Goal: Task Accomplishment & Management: Manage account settings

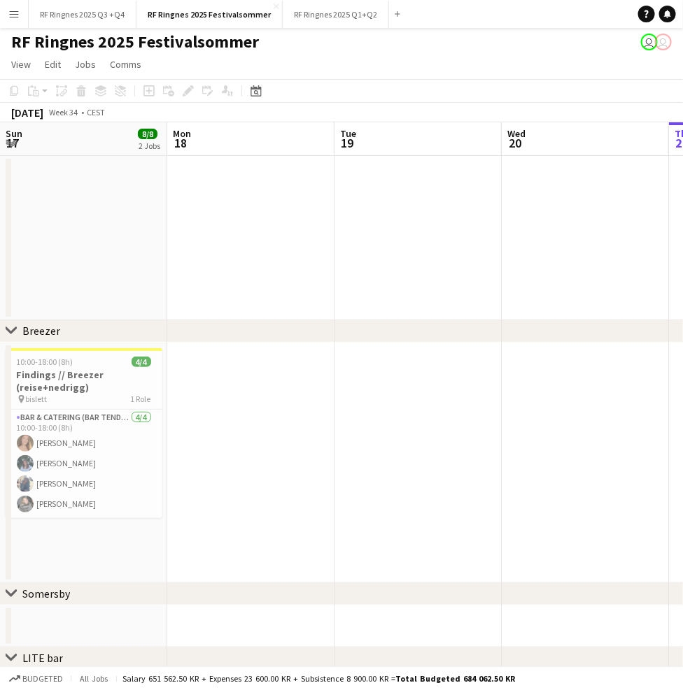
scroll to position [0, 556]
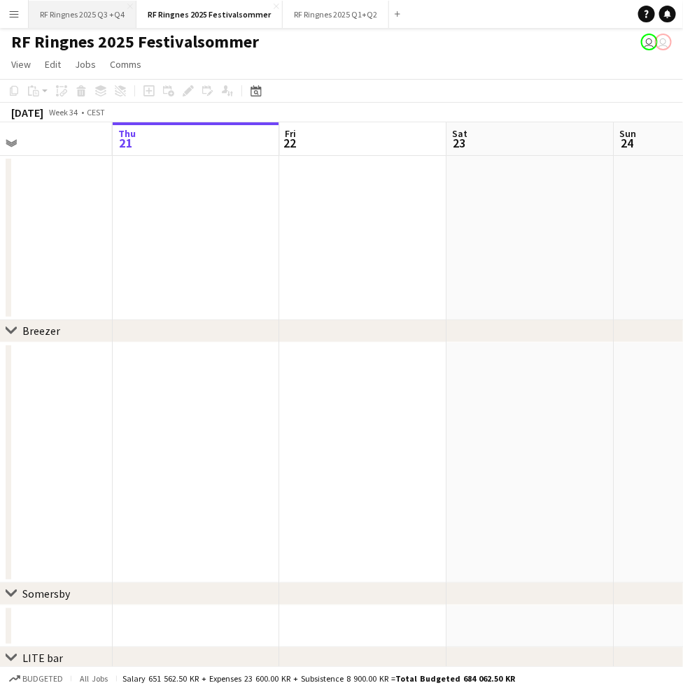
click at [113, 15] on button "RF Ringnes 2025 Q3 +Q4 Close" at bounding box center [83, 14] width 108 height 27
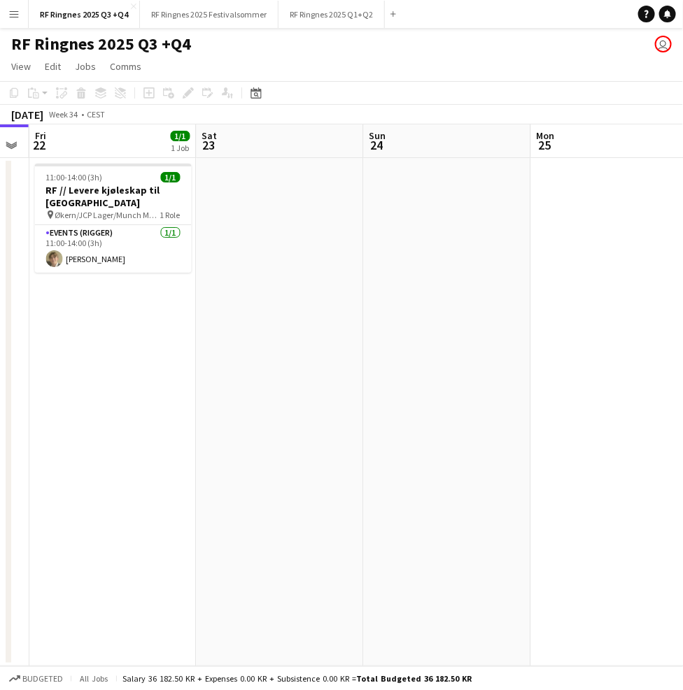
scroll to position [0, 644]
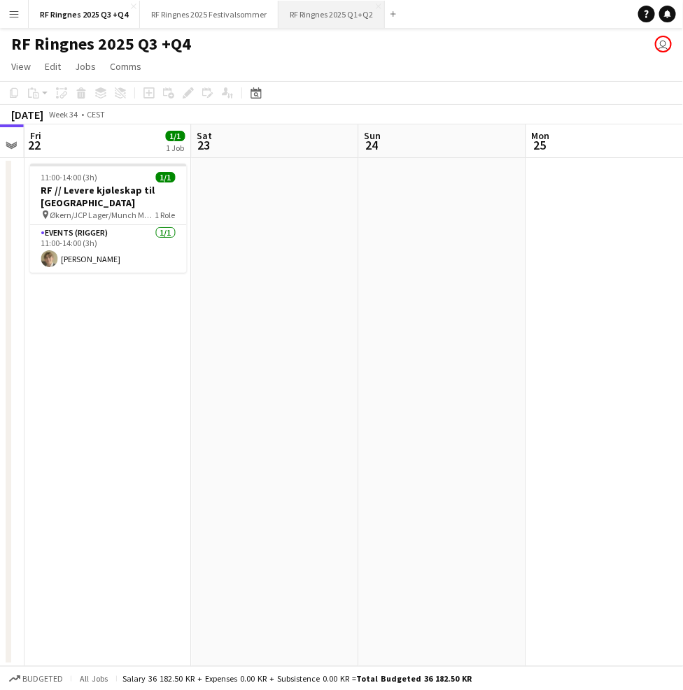
click at [321, 22] on button "RF Ringnes 2025 Q1+Q2 Close" at bounding box center [331, 14] width 106 height 27
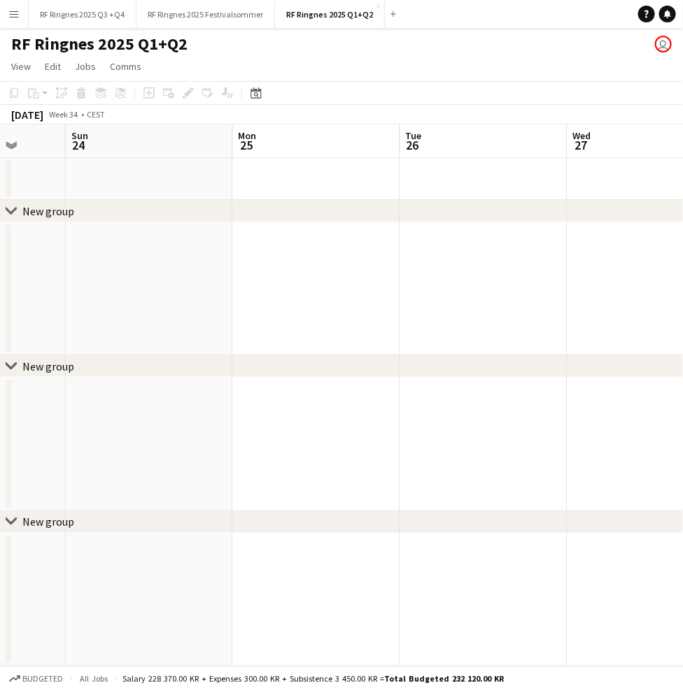
scroll to position [0, 652]
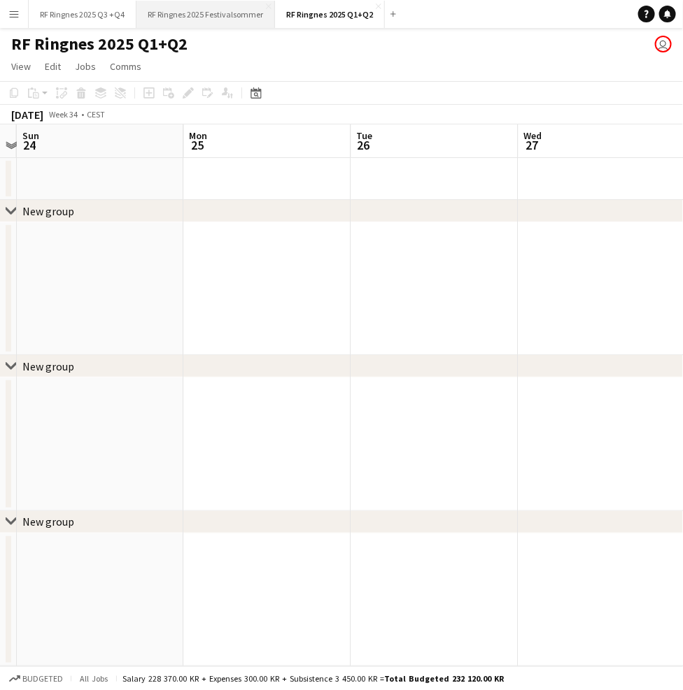
click at [243, 26] on button "RF Ringnes 2025 Festivalsommer Close" at bounding box center [205, 14] width 139 height 27
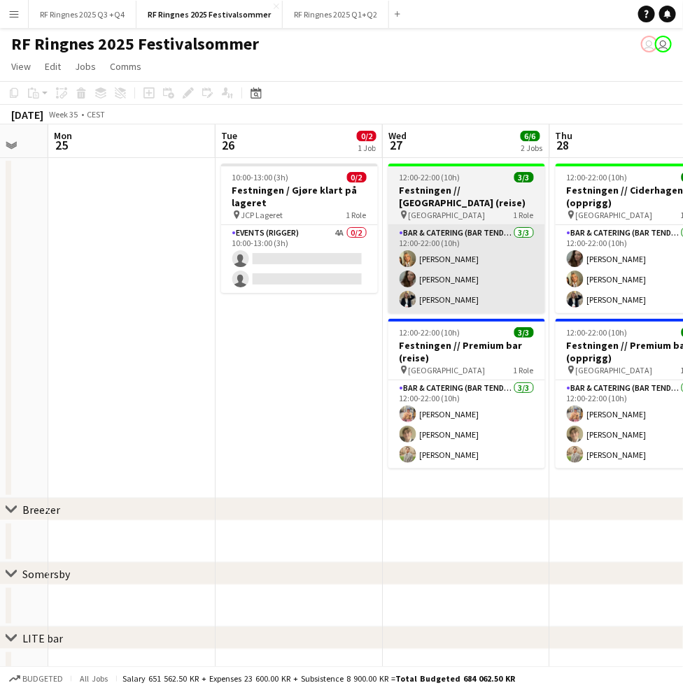
scroll to position [0, 425]
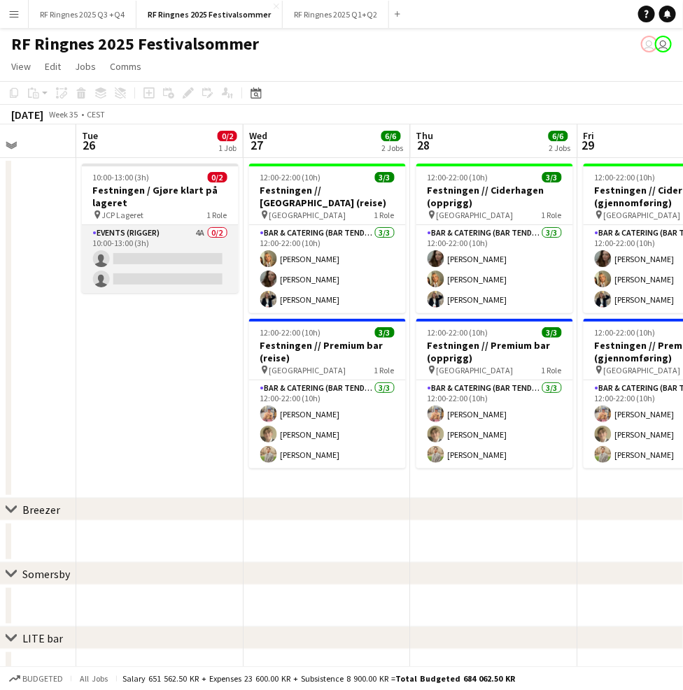
click at [193, 253] on app-card-role "Events (Rigger) 4A 0/2 10:00-13:00 (3h) single-neutral-actions single-neutral-a…" at bounding box center [160, 259] width 157 height 68
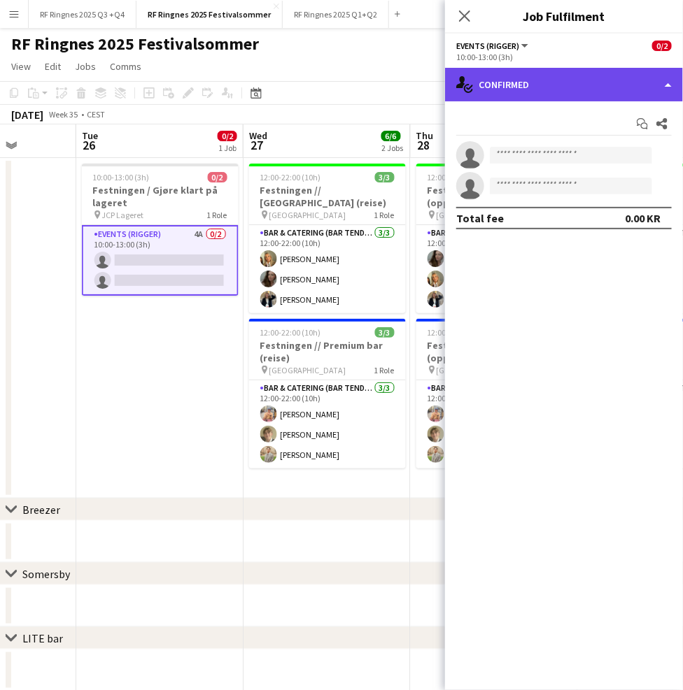
click at [542, 89] on div "single-neutral-actions-check-2 Confirmed" at bounding box center [564, 85] width 238 height 34
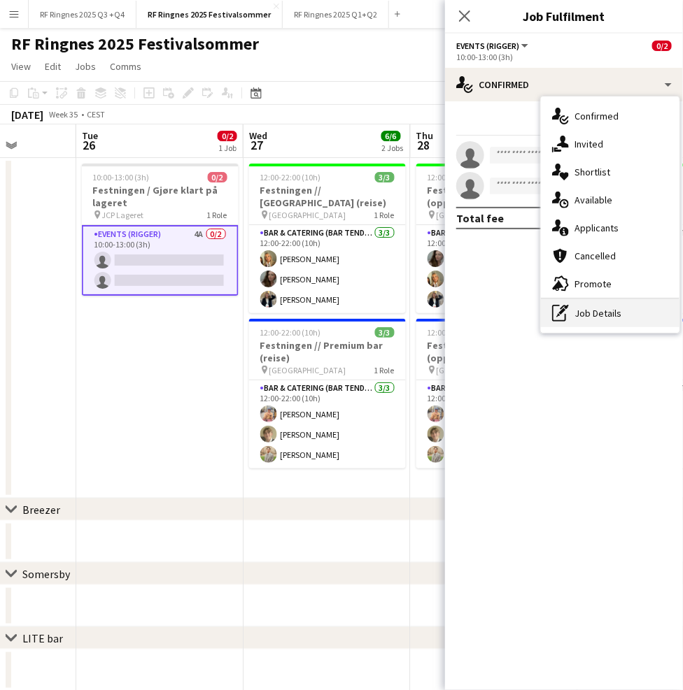
click at [618, 318] on div "pen-write Job Details" at bounding box center [610, 313] width 139 height 28
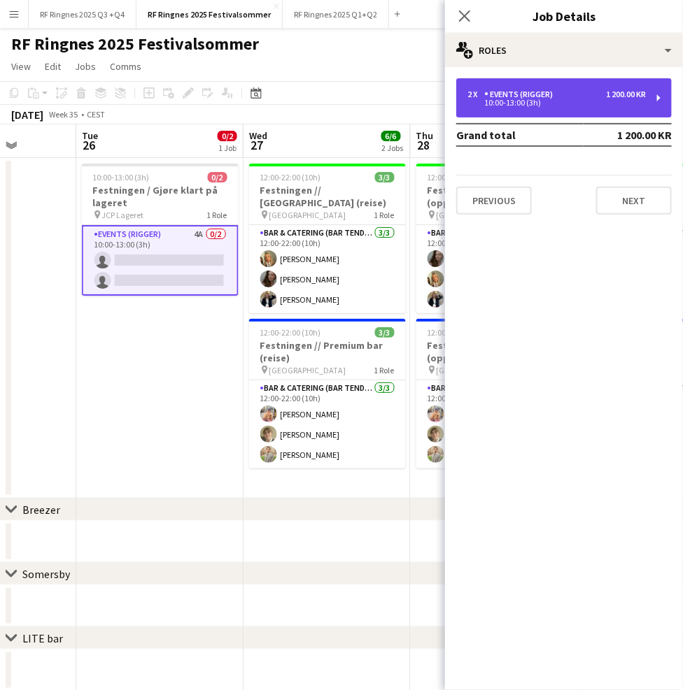
click at [591, 108] on div "2 x Events (Rigger) 1 200.00 KR 10:00-13:00 (3h)" at bounding box center [563, 97] width 215 height 39
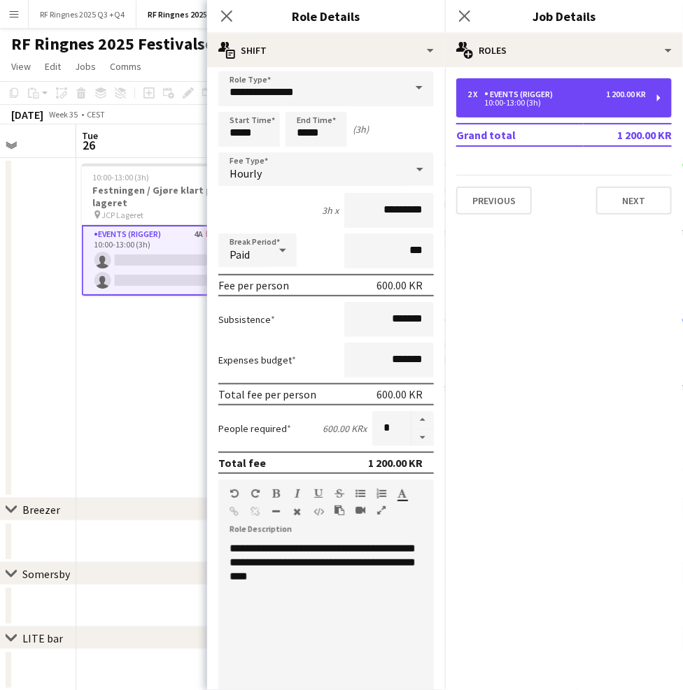
scroll to position [8, 0]
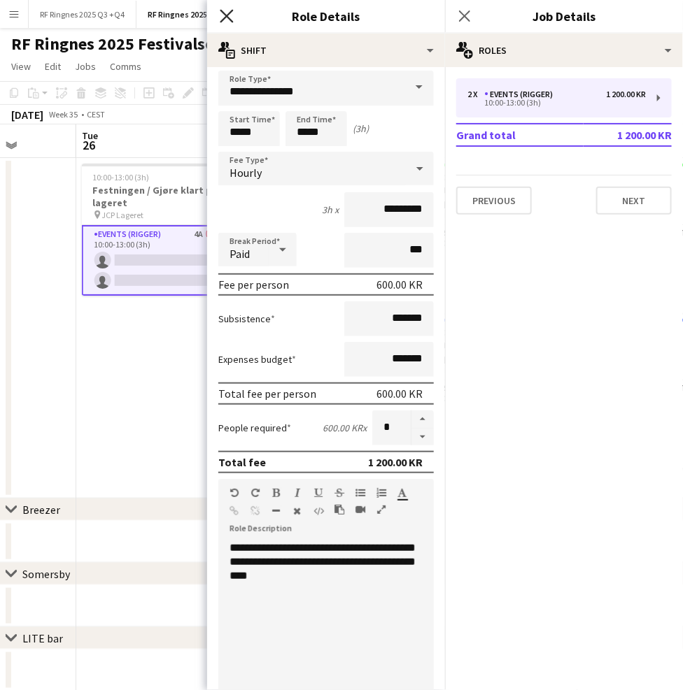
click at [226, 13] on icon "Close pop-in" at bounding box center [226, 15] width 13 height 13
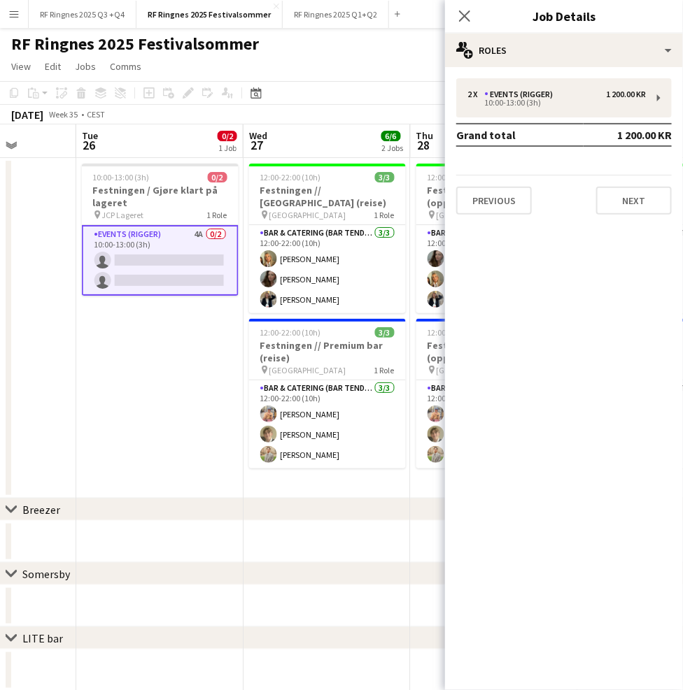
click at [304, 59] on app-page-menu "View Day view expanded Day view collapsed Month view Date picker Jump to [DATE]…" at bounding box center [341, 68] width 683 height 27
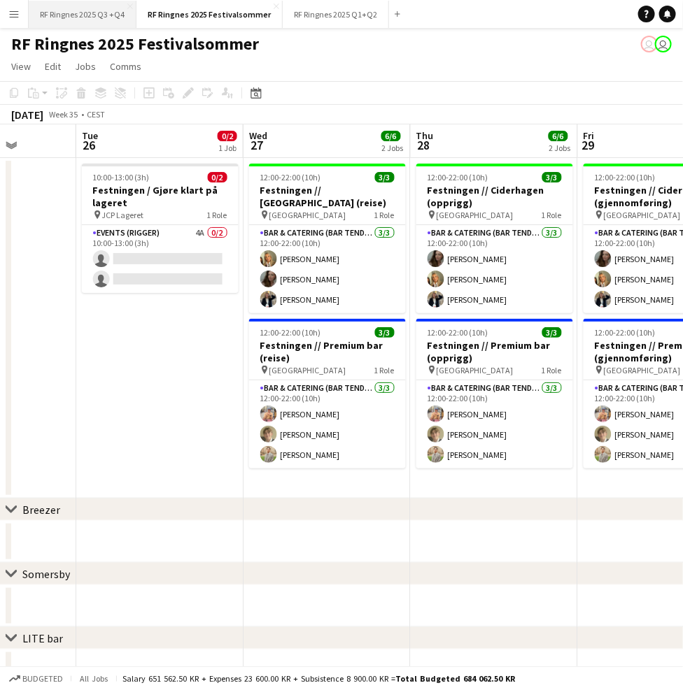
click at [94, 16] on button "RF Ringnes 2025 Q3 +Q4 Close" at bounding box center [83, 14] width 108 height 27
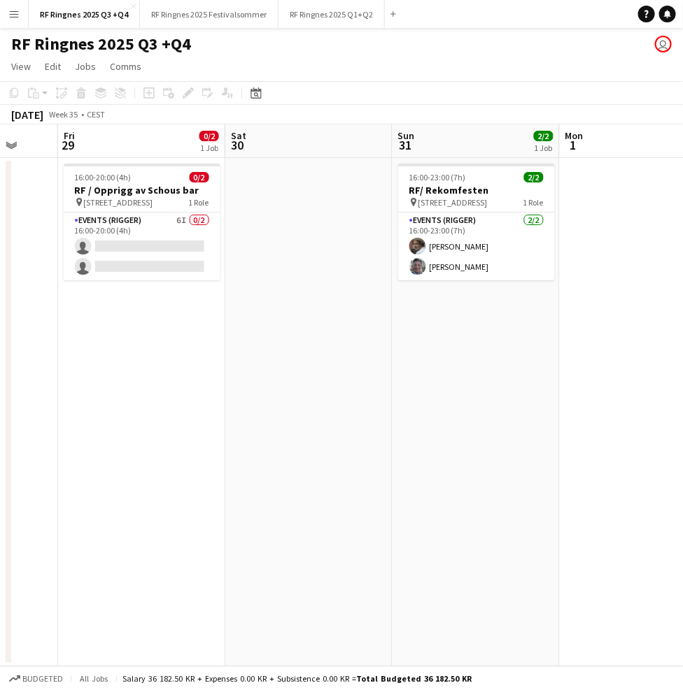
scroll to position [0, 441]
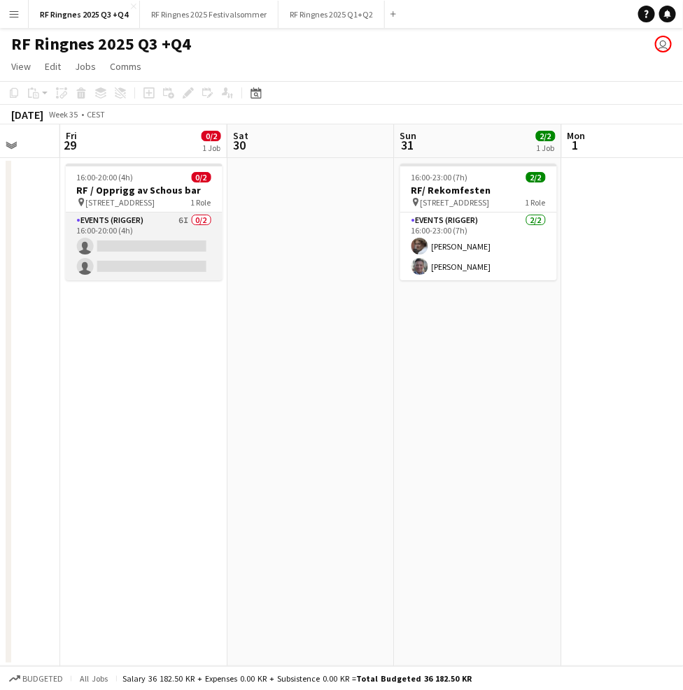
click at [152, 236] on app-card-role "Events (Rigger) 6I 0/2 16:00-20:00 (4h) single-neutral-actions single-neutral-a…" at bounding box center [144, 247] width 157 height 68
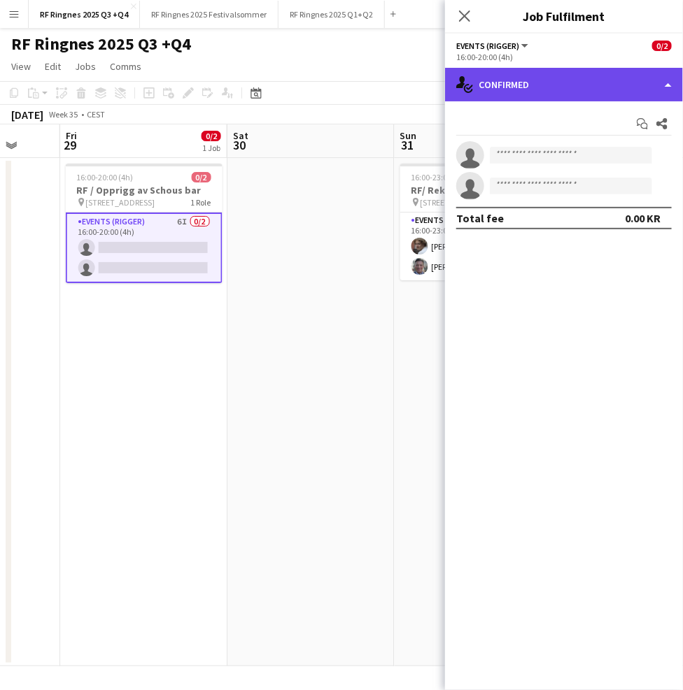
click at [505, 85] on div "single-neutral-actions-check-2 Confirmed" at bounding box center [564, 85] width 238 height 34
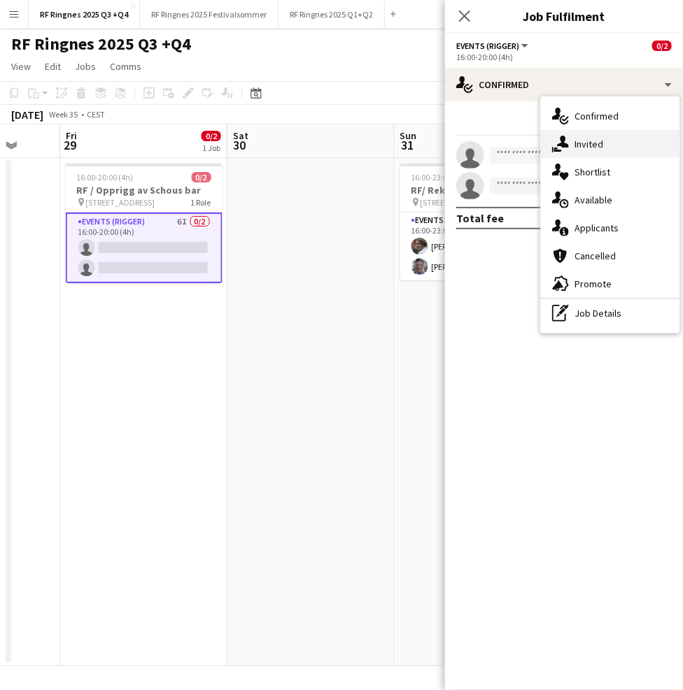
click at [595, 130] on div "single-neutral-actions-share-1 Invited" at bounding box center [610, 144] width 139 height 28
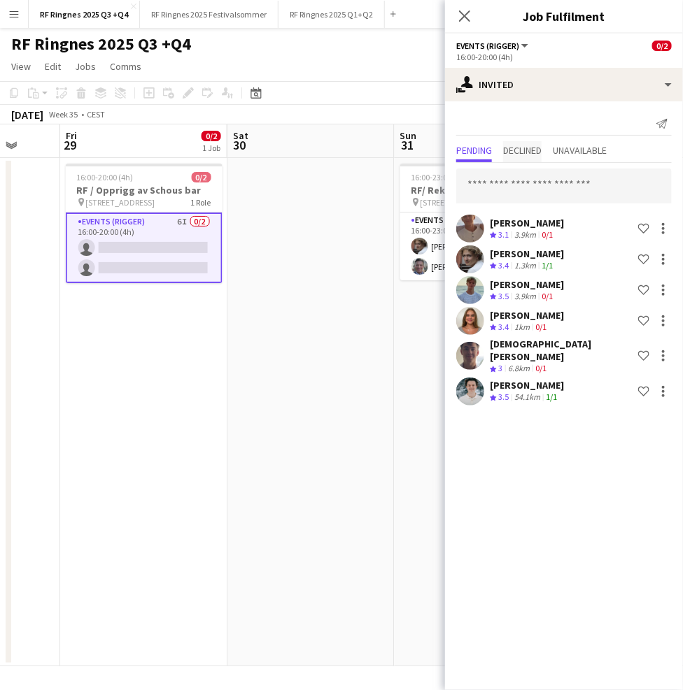
click at [515, 150] on span "Declined" at bounding box center [522, 151] width 38 height 10
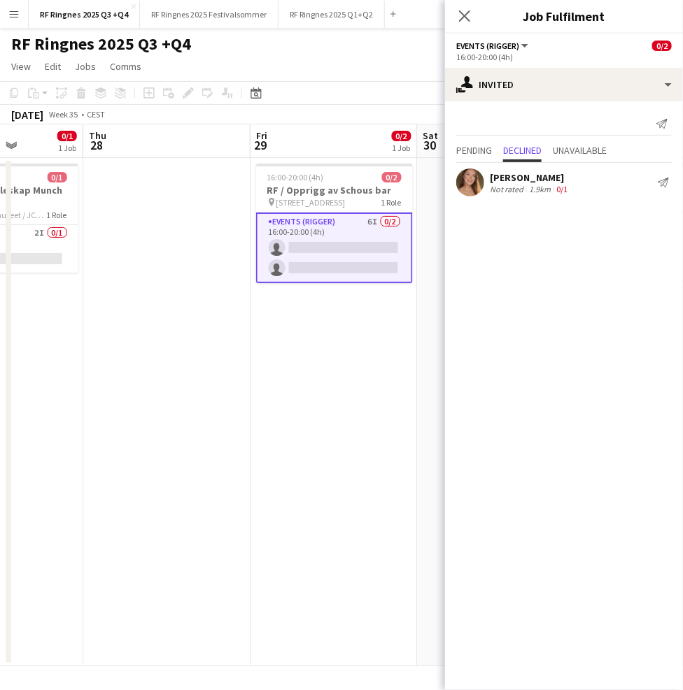
scroll to position [0, 388]
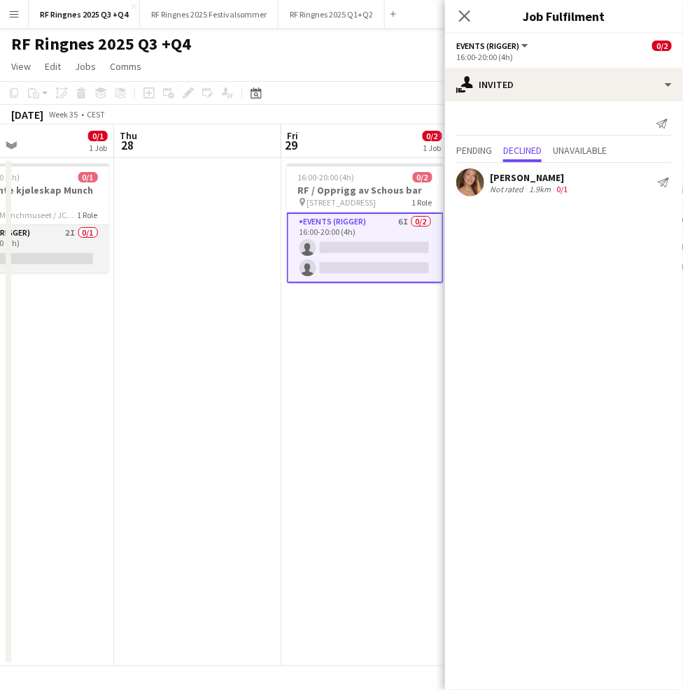
click at [48, 243] on app-card-role "Events (Rigger) 2I 0/1 09:00-12:00 (3h) single-neutral-actions" at bounding box center [30, 249] width 157 height 48
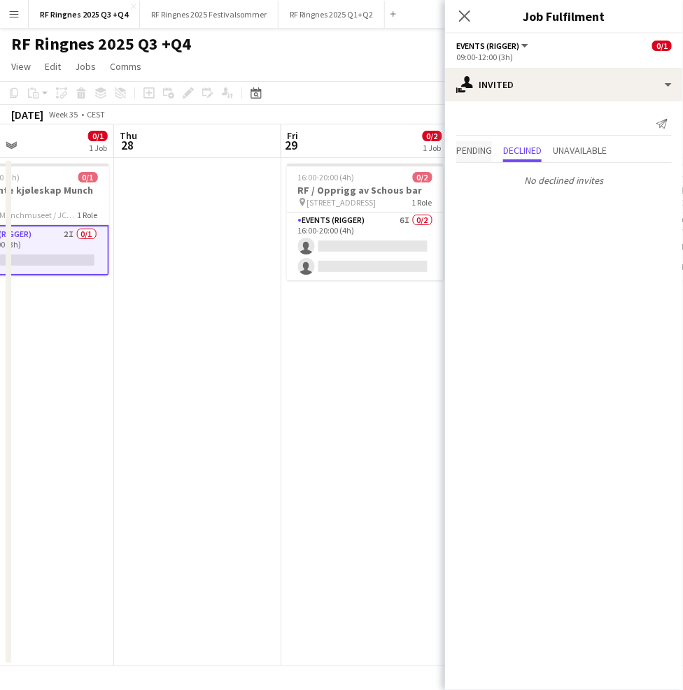
click at [475, 159] on span "Pending" at bounding box center [474, 151] width 36 height 21
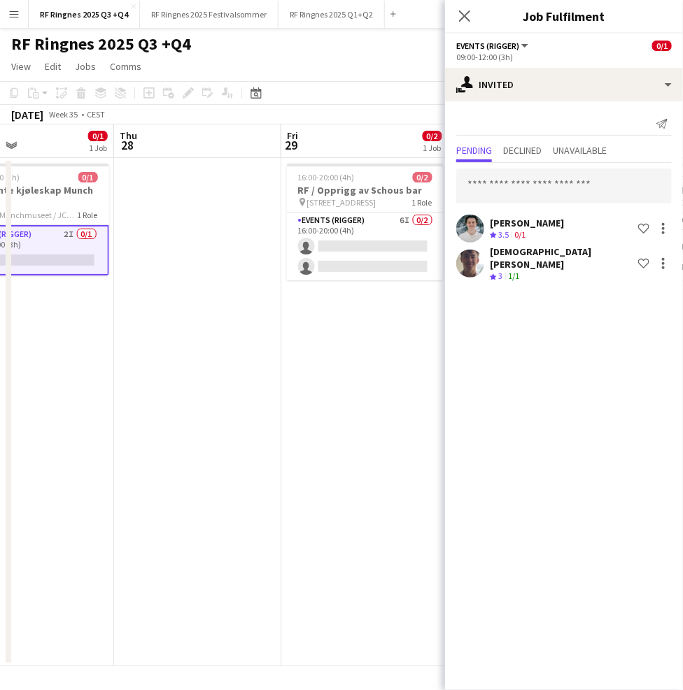
click at [350, 58] on app-page-menu "View Day view expanded Day view collapsed Month view Date picker Jump to [DATE]…" at bounding box center [341, 68] width 683 height 27
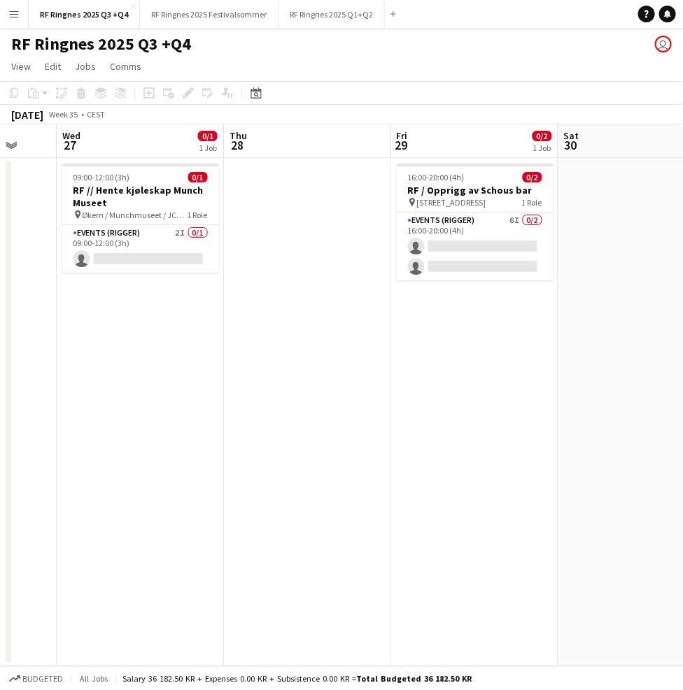
scroll to position [0, 422]
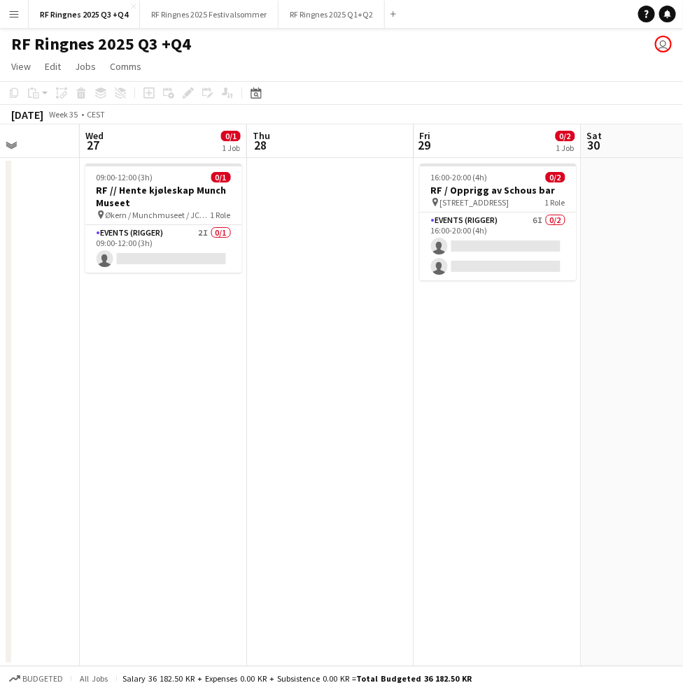
click at [395, 64] on app-page-menu "View Day view expanded Day view collapsed Month view Date picker Jump to [DATE]…" at bounding box center [341, 68] width 683 height 27
click at [355, 22] on button "RF Ringnes 2025 Q1+Q2 Close" at bounding box center [331, 14] width 106 height 27
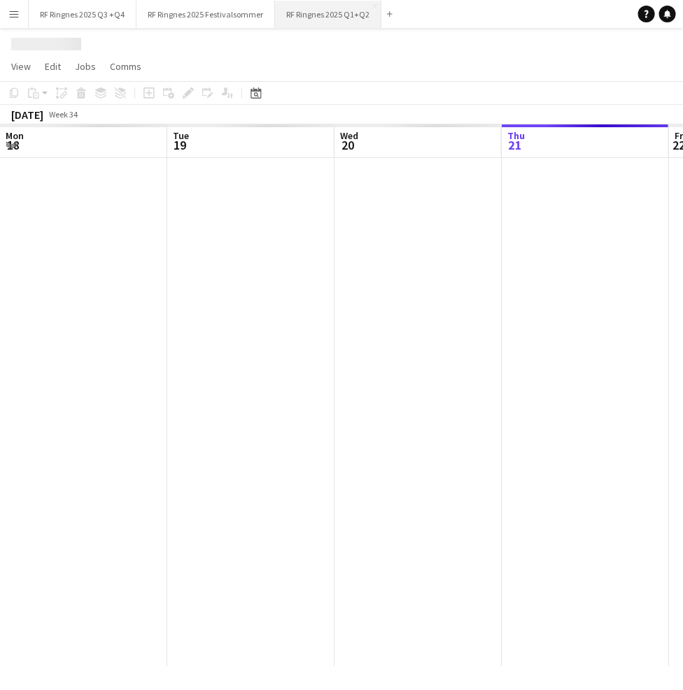
scroll to position [0, 334]
